Goal: Task Accomplishment & Management: Use online tool/utility

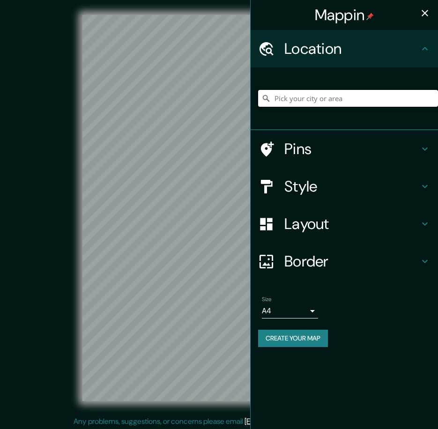
click at [328, 105] on input "Pick your city or area" at bounding box center [348, 98] width 180 height 17
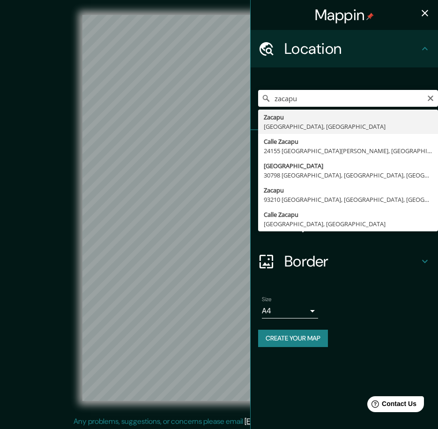
type input "[GEOGRAPHIC_DATA], [GEOGRAPHIC_DATA], [GEOGRAPHIC_DATA]"
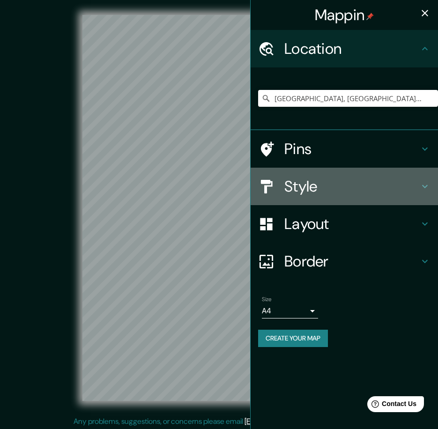
click at [363, 190] on h4 "Style" at bounding box center [351, 186] width 135 height 19
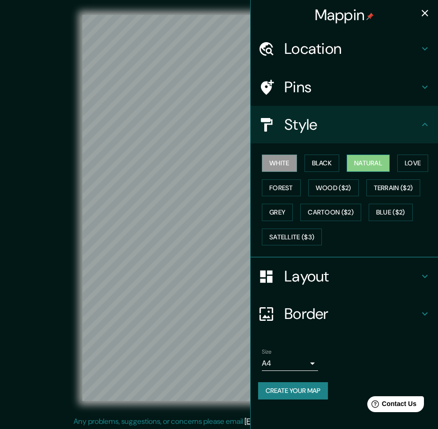
click at [385, 163] on button "Natural" at bounding box center [368, 163] width 43 height 17
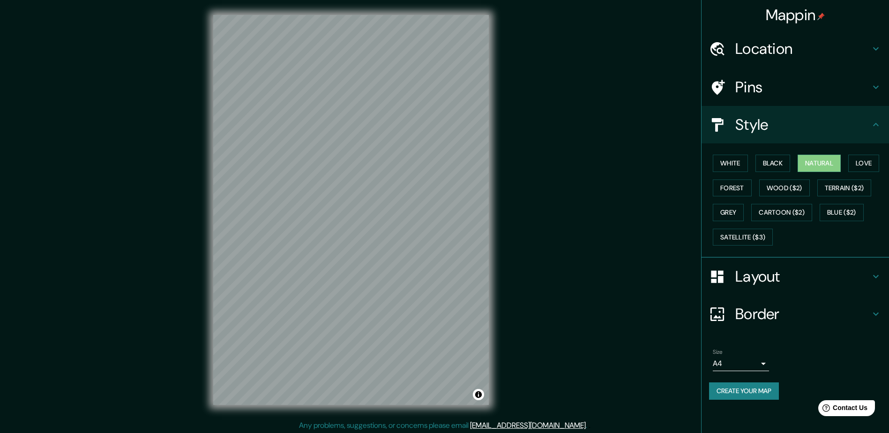
click at [445, 279] on h4 "Layout" at bounding box center [802, 276] width 135 height 19
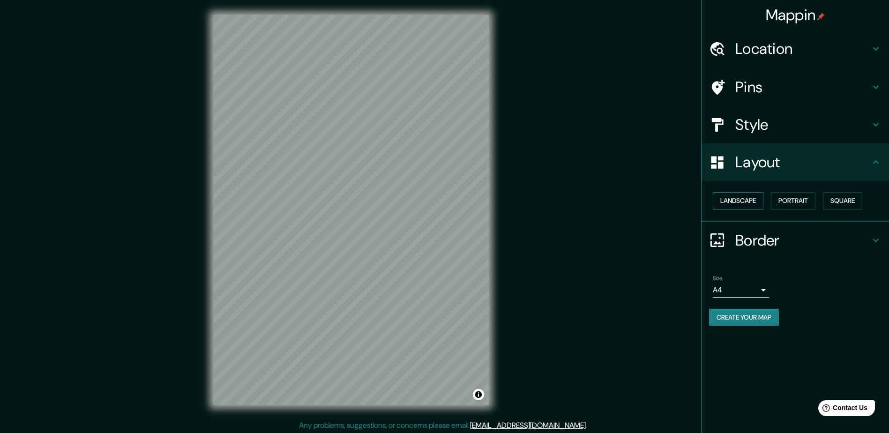
click at [445, 197] on button "Landscape" at bounding box center [738, 200] width 51 height 17
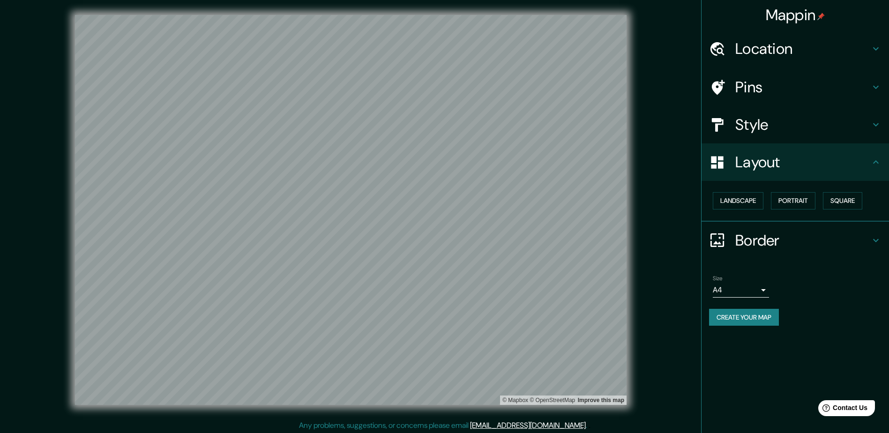
click at [445, 319] on button "Create your map" at bounding box center [744, 317] width 70 height 17
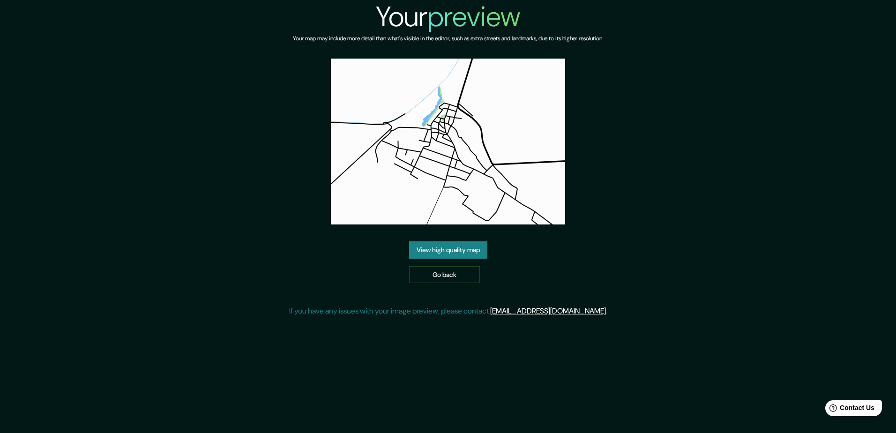
click at [451, 249] on link "View high quality map" at bounding box center [448, 249] width 78 height 17
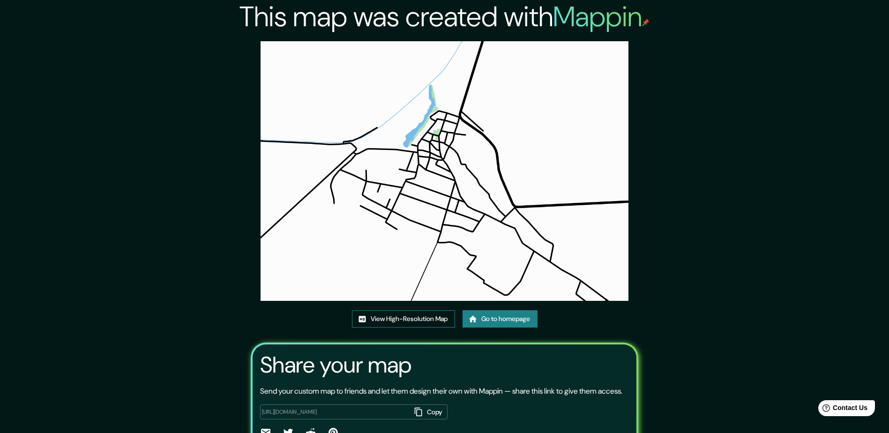
click at [426, 320] on link "View High-Resolution Map" at bounding box center [403, 318] width 103 height 17
